Goal: Check status

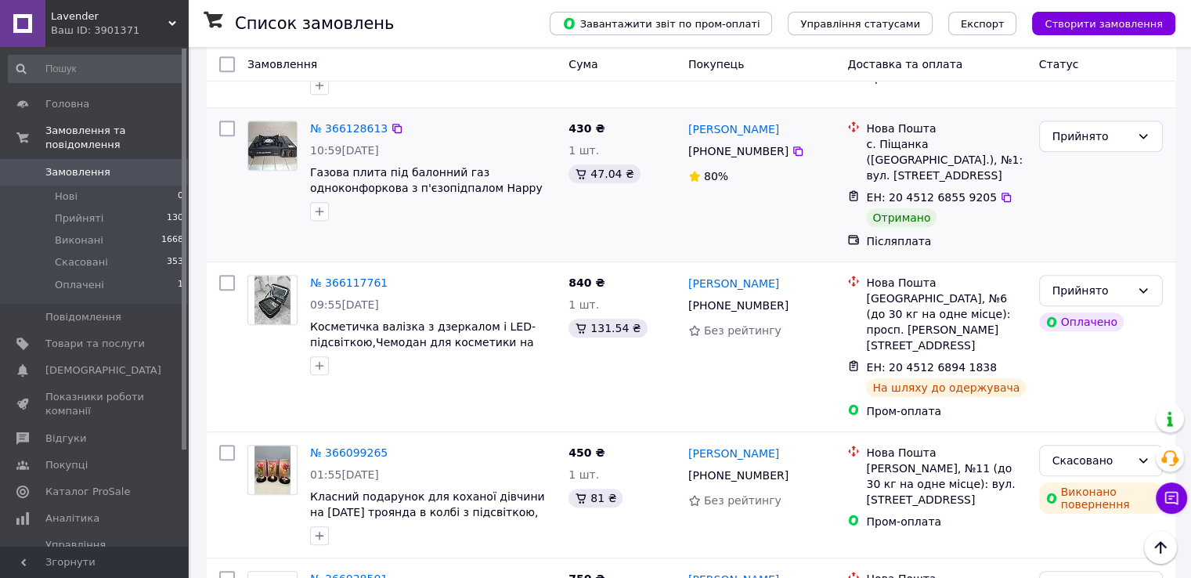
scroll to position [783, 0]
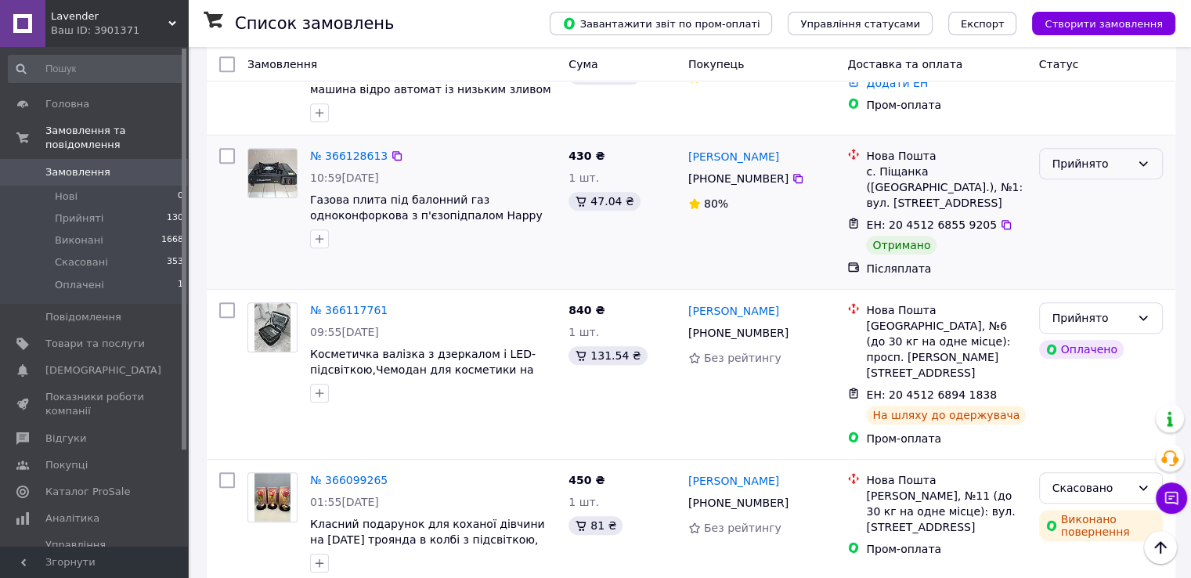
click at [1120, 155] on div "Прийнято" at bounding box center [1091, 163] width 78 height 17
click at [1113, 158] on li "Виконано" at bounding box center [1100, 167] width 122 height 28
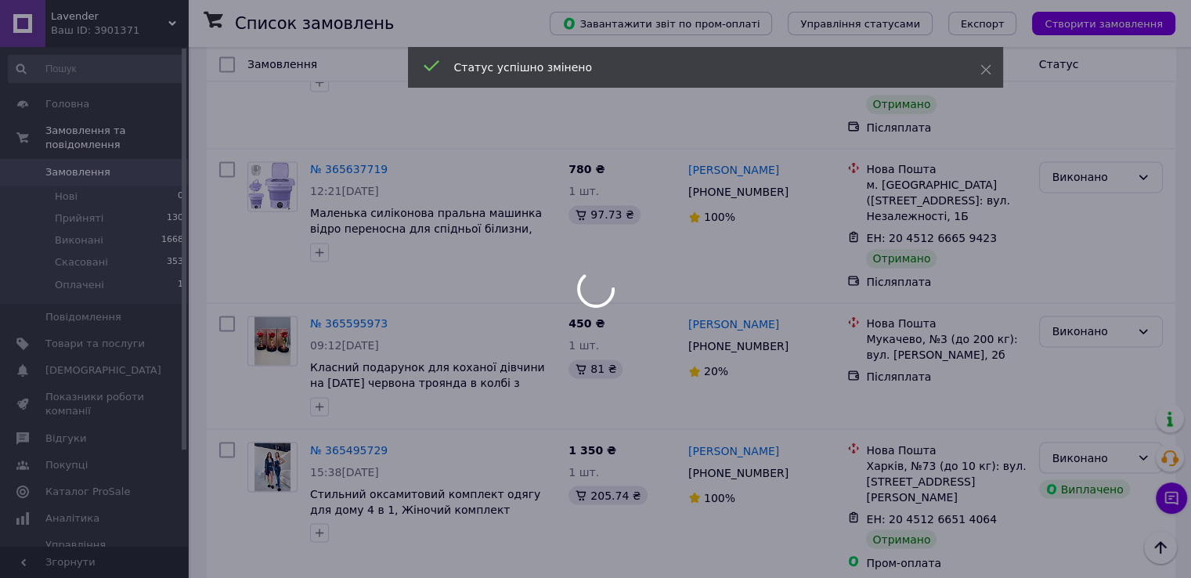
scroll to position [2584, 0]
